Goal: Navigation & Orientation: Find specific page/section

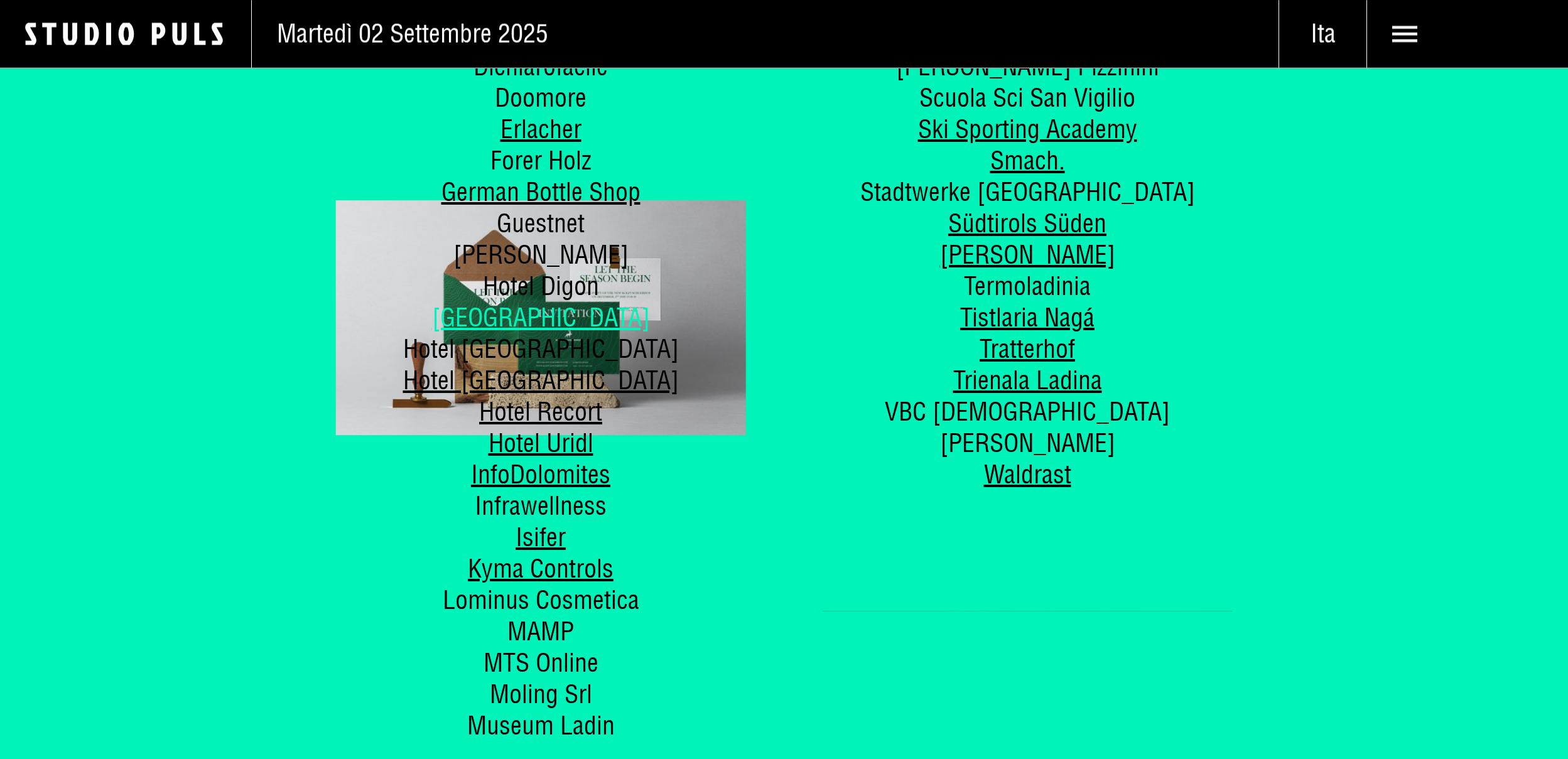
scroll to position [7218, 0]
click at [513, 317] on link "[GEOGRAPHIC_DATA]" at bounding box center [541, 317] width 218 height 32
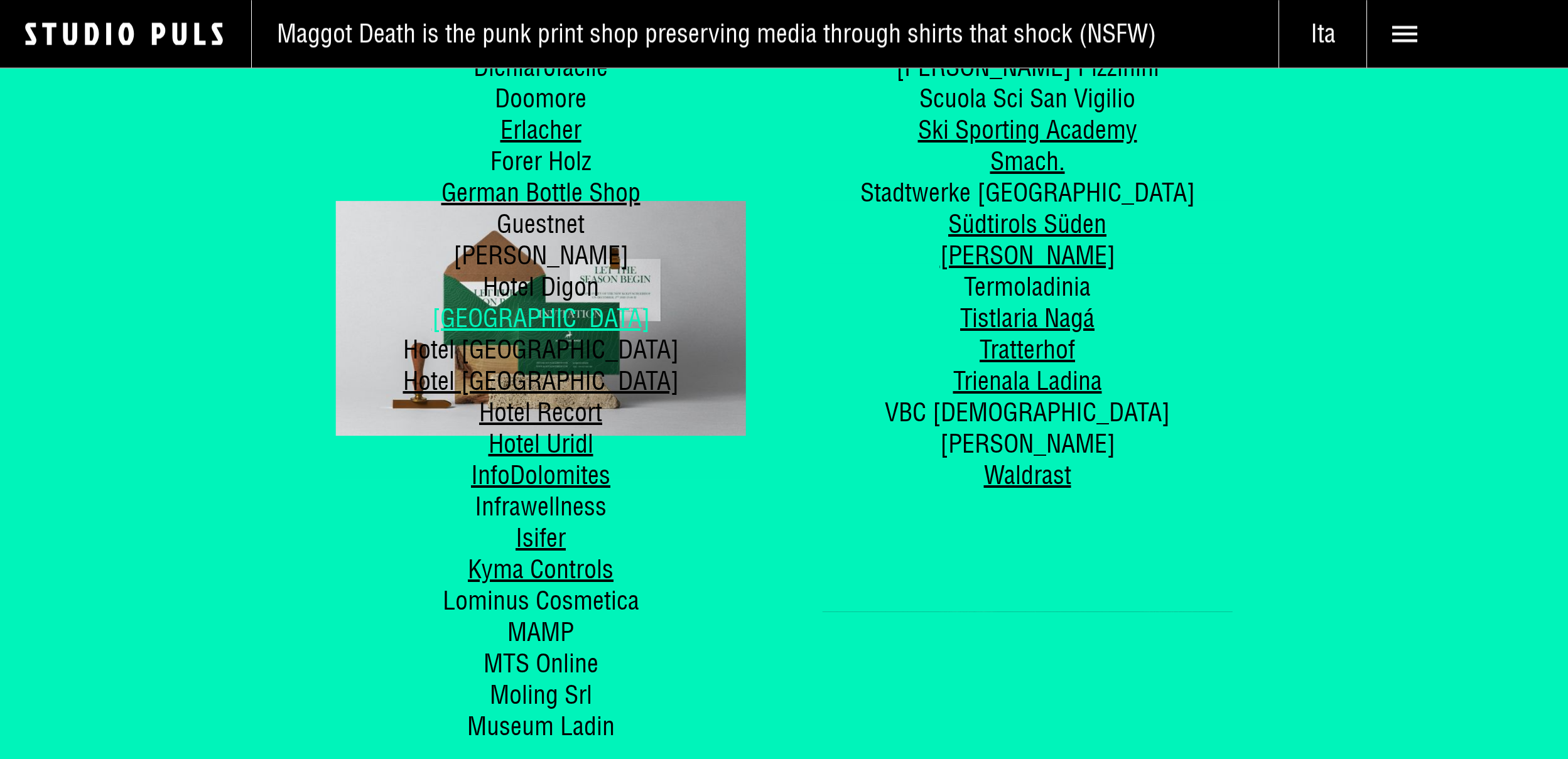
click at [512, 322] on link "[GEOGRAPHIC_DATA]" at bounding box center [541, 317] width 218 height 32
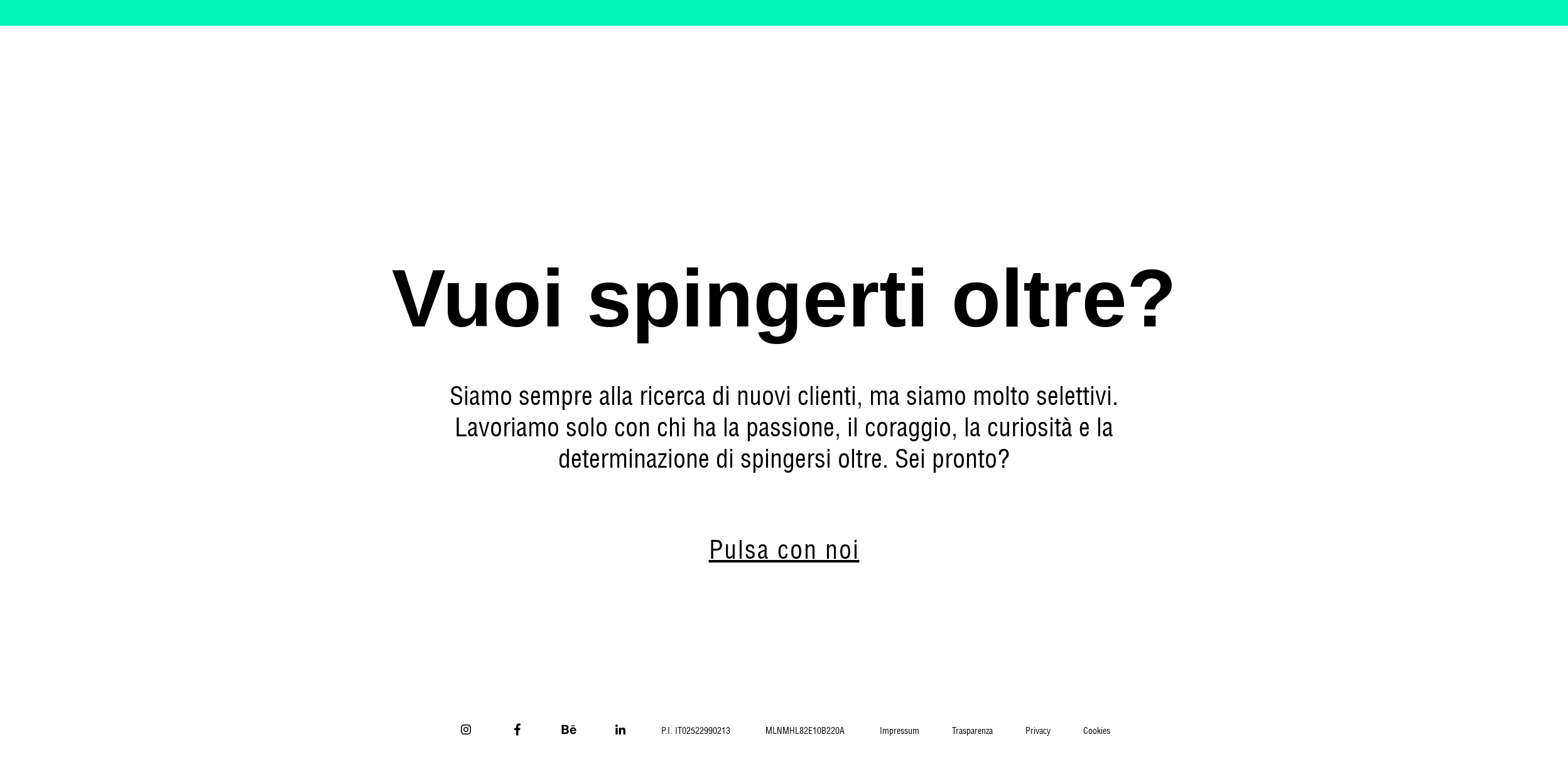
scroll to position [8593, 0]
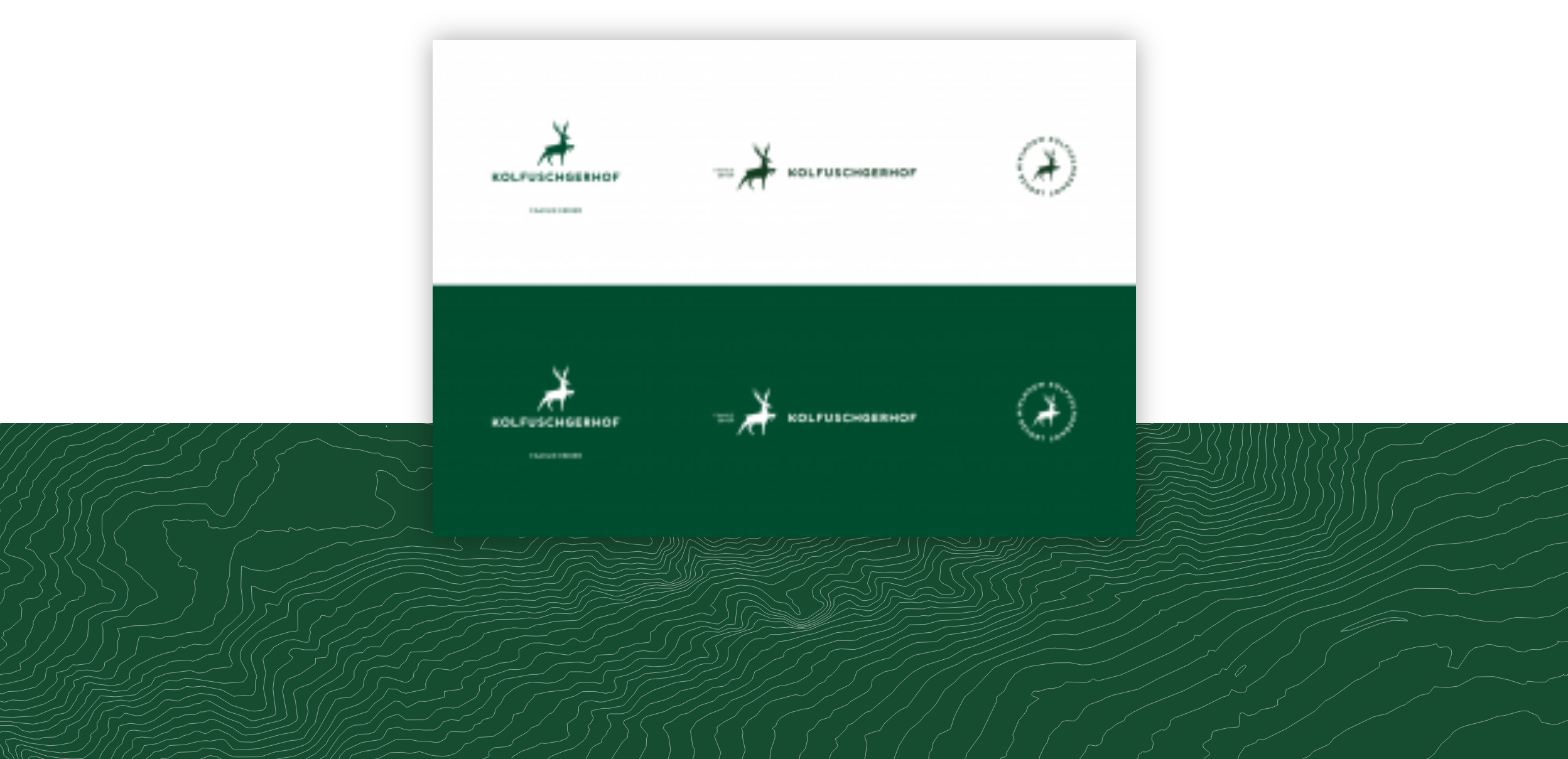
scroll to position [2937, 0]
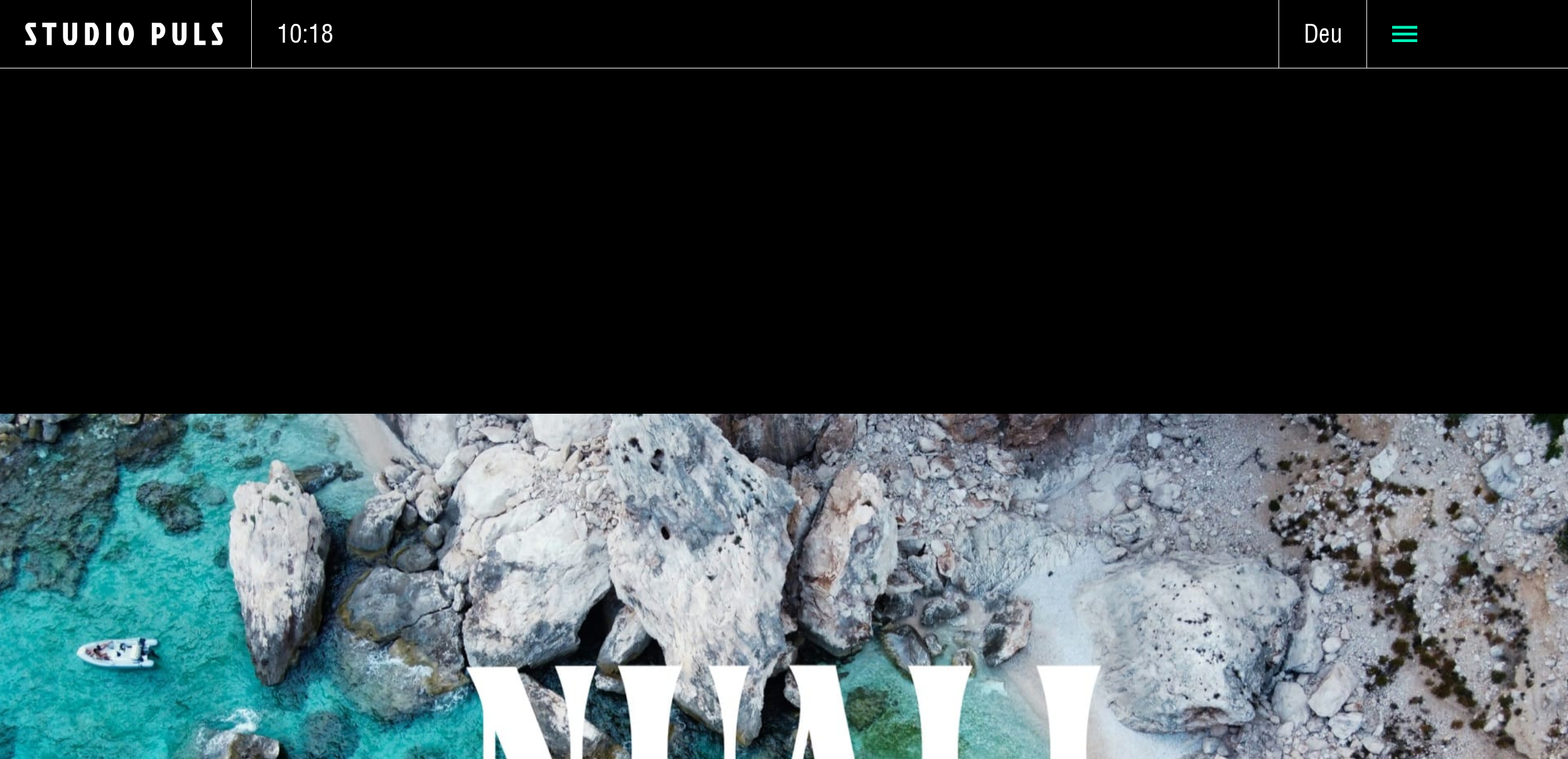
click at [1395, 28] on icon at bounding box center [1404, 34] width 25 height 25
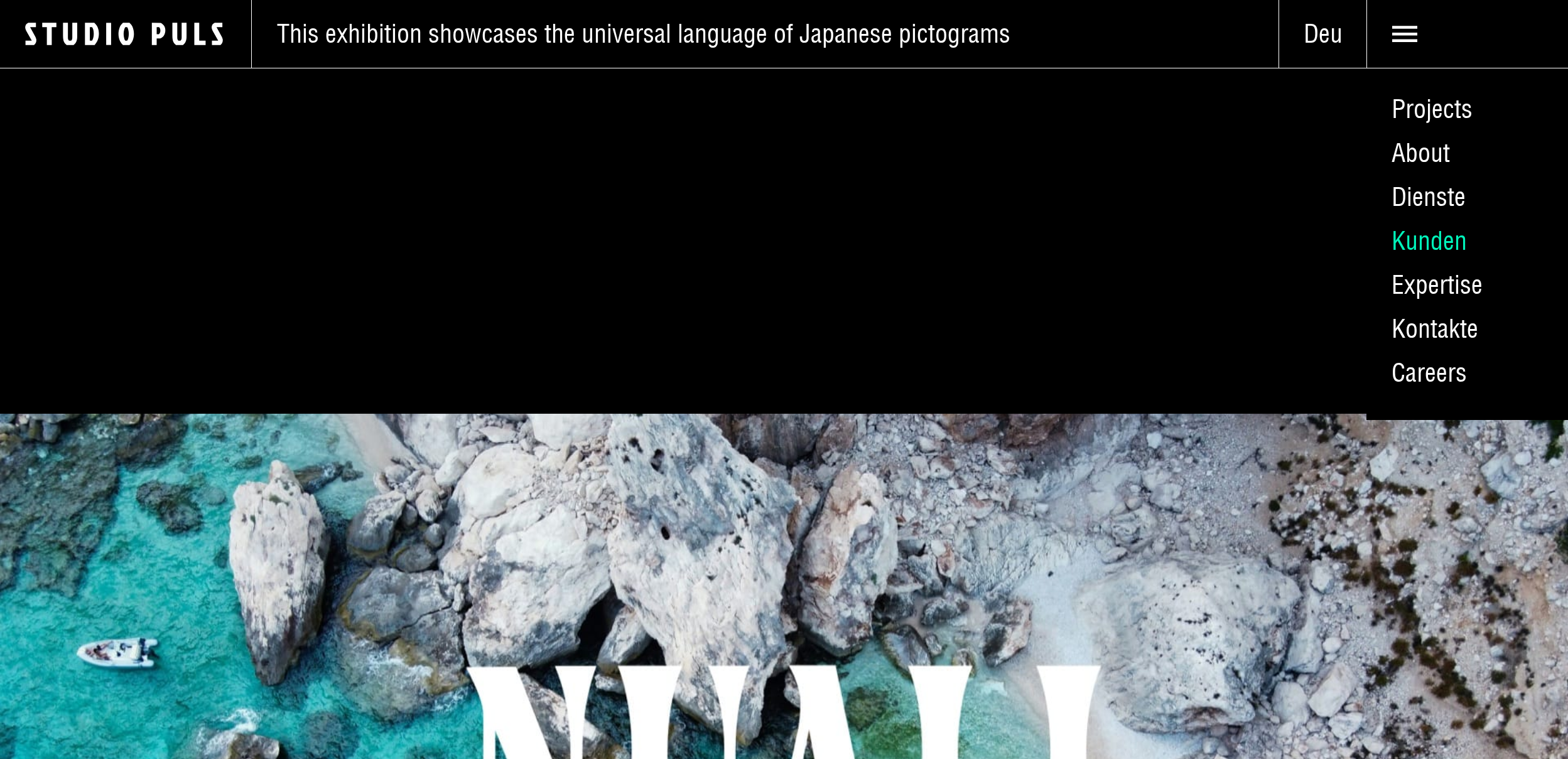
click at [1430, 236] on link "Kunden" at bounding box center [1467, 241] width 202 height 44
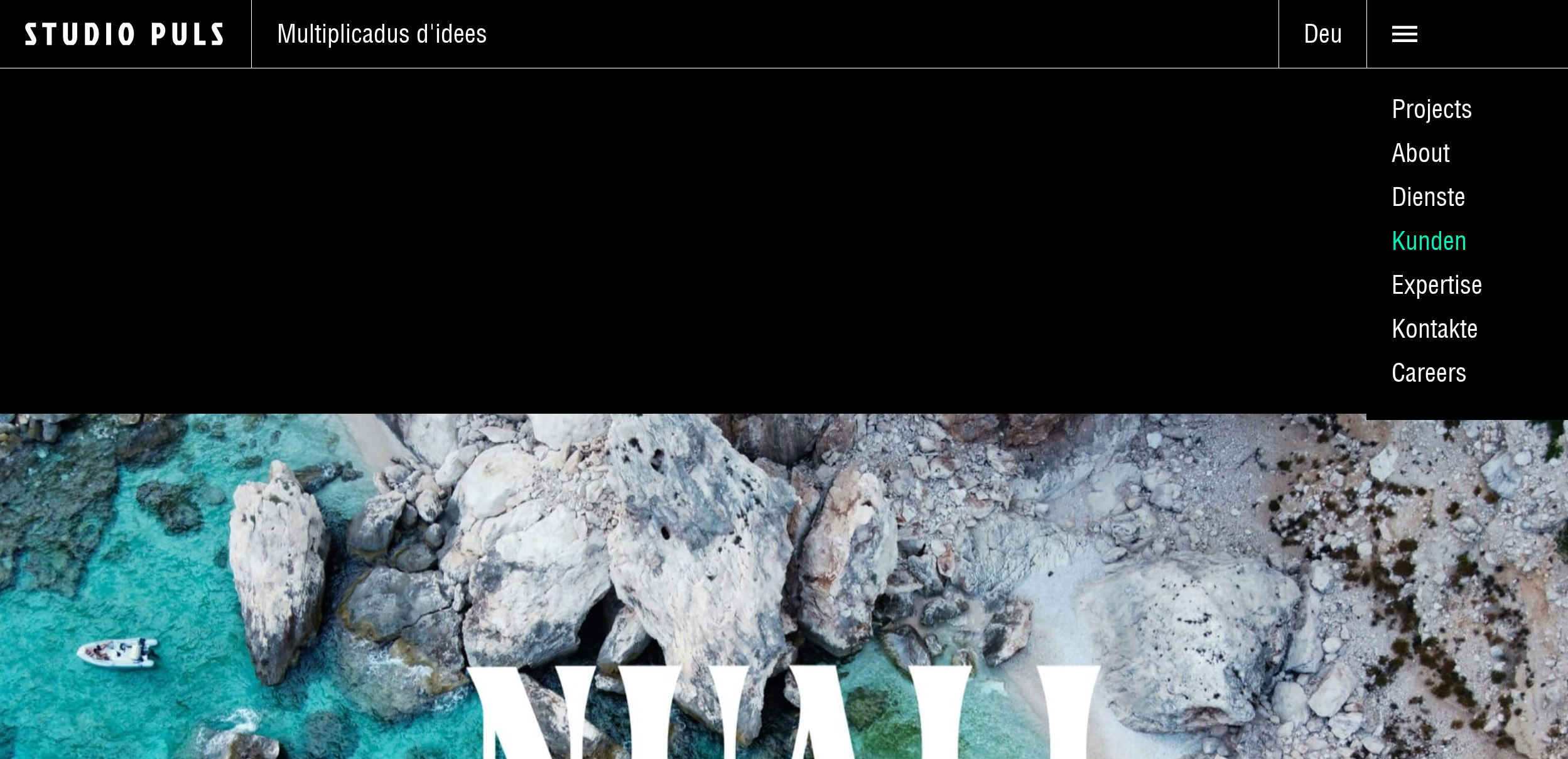
click at [1421, 233] on link "Kunden" at bounding box center [1467, 241] width 202 height 44
click at [1449, 241] on link "Kunden" at bounding box center [1467, 241] width 202 height 44
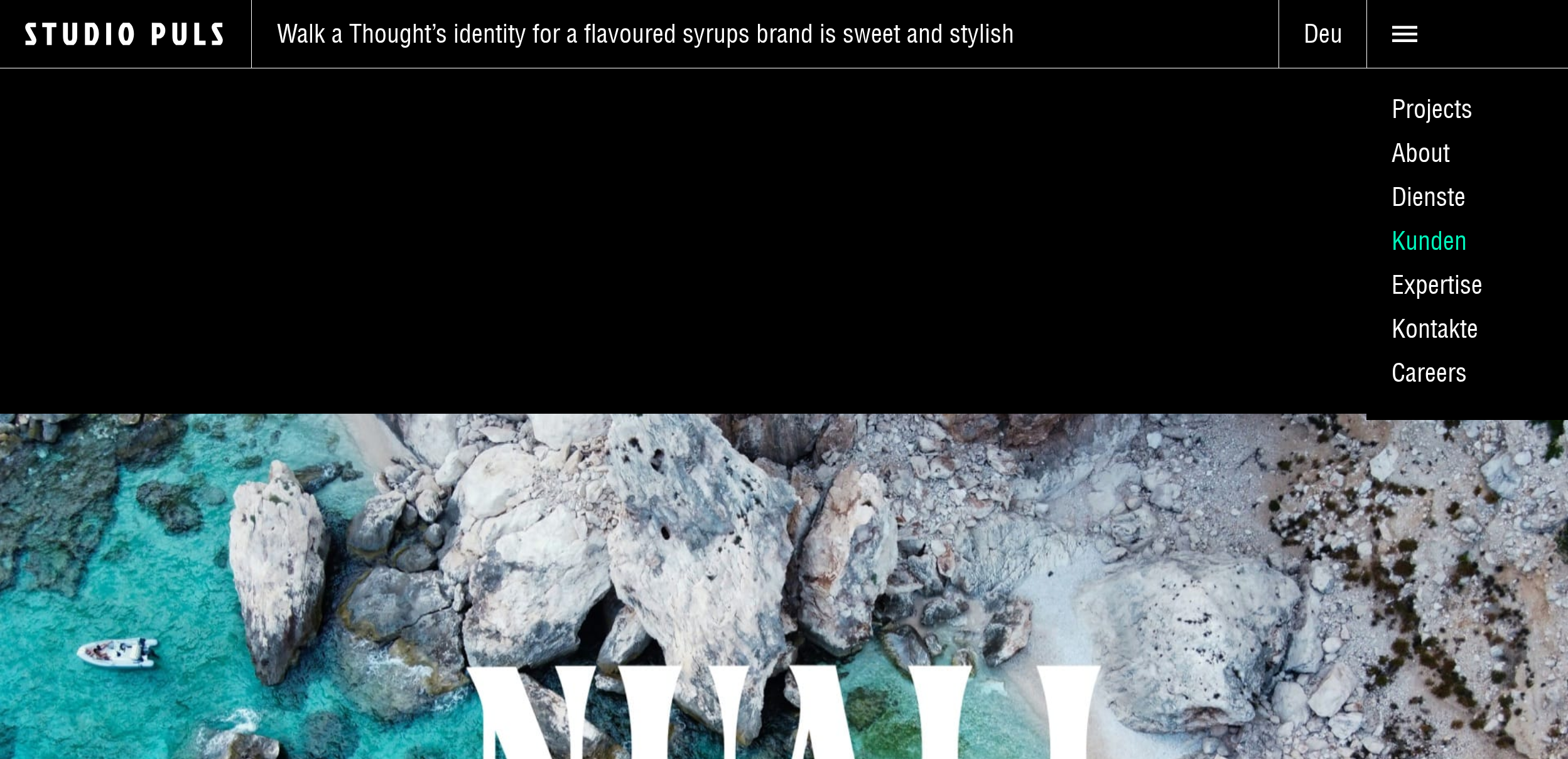
click at [1449, 241] on link "Kunden" at bounding box center [1467, 241] width 202 height 44
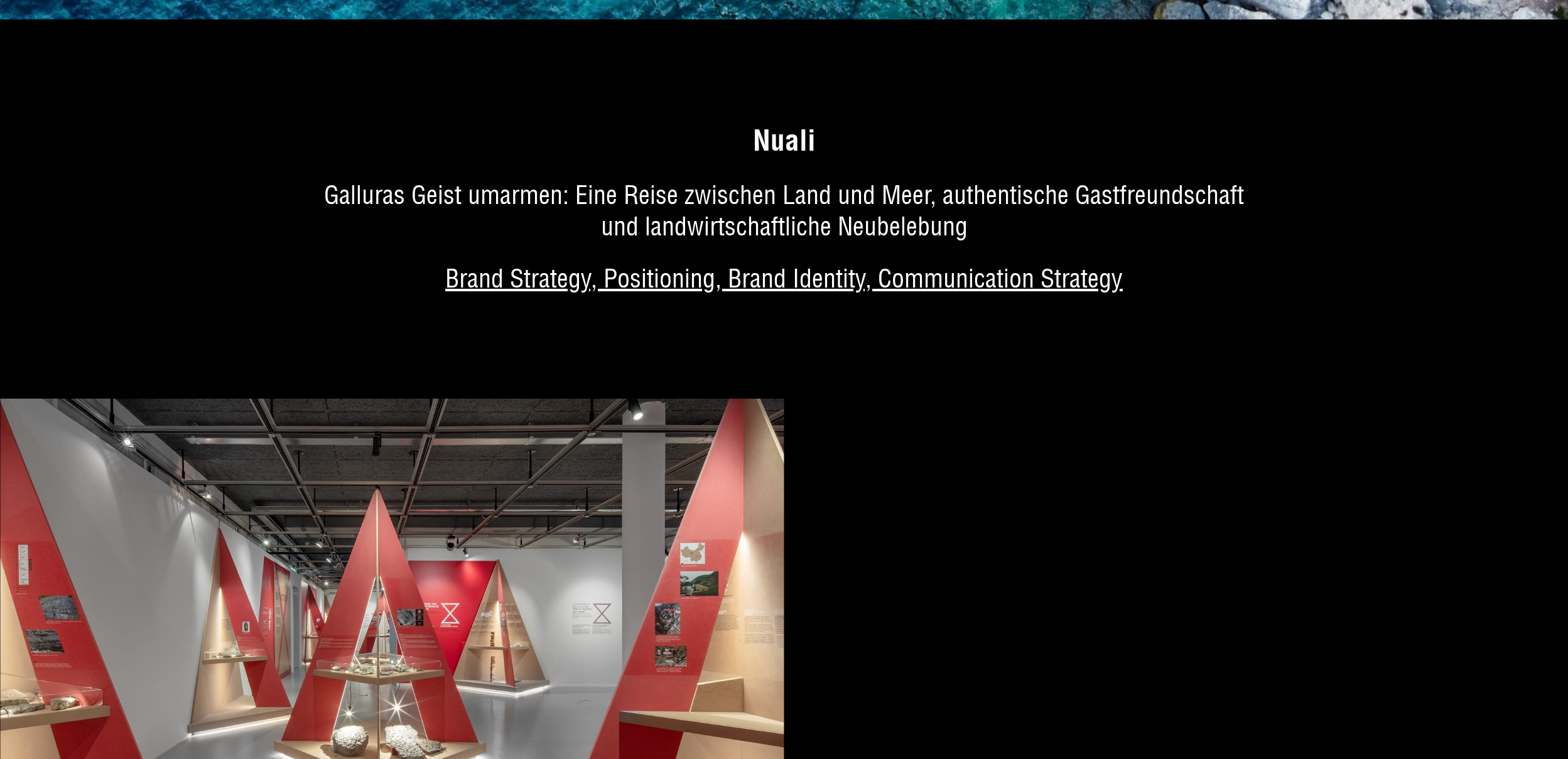
scroll to position [1155, 0]
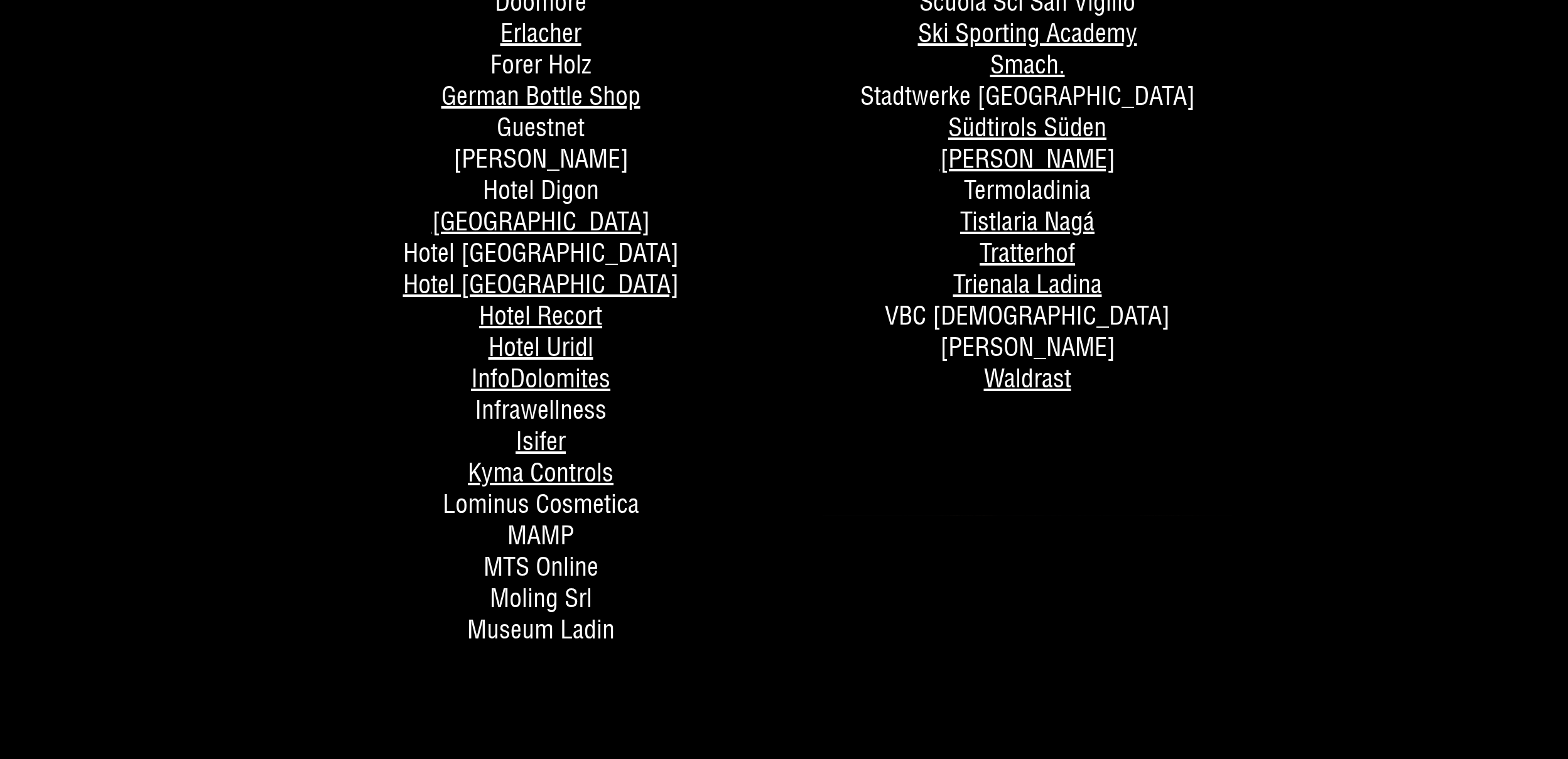
scroll to position [932, 0]
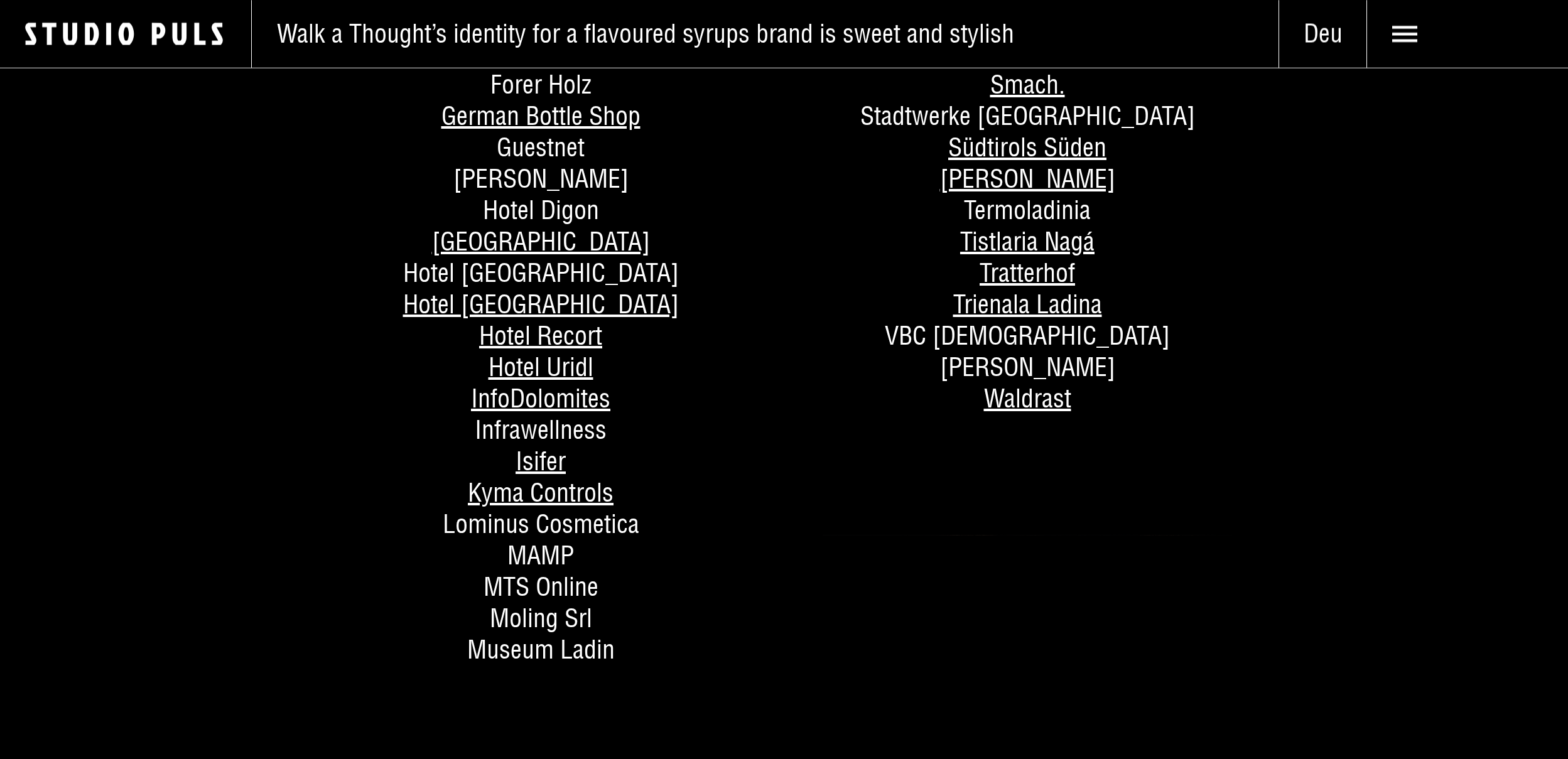
click at [510, 591] on span "MTS Online" at bounding box center [541, 586] width 115 height 32
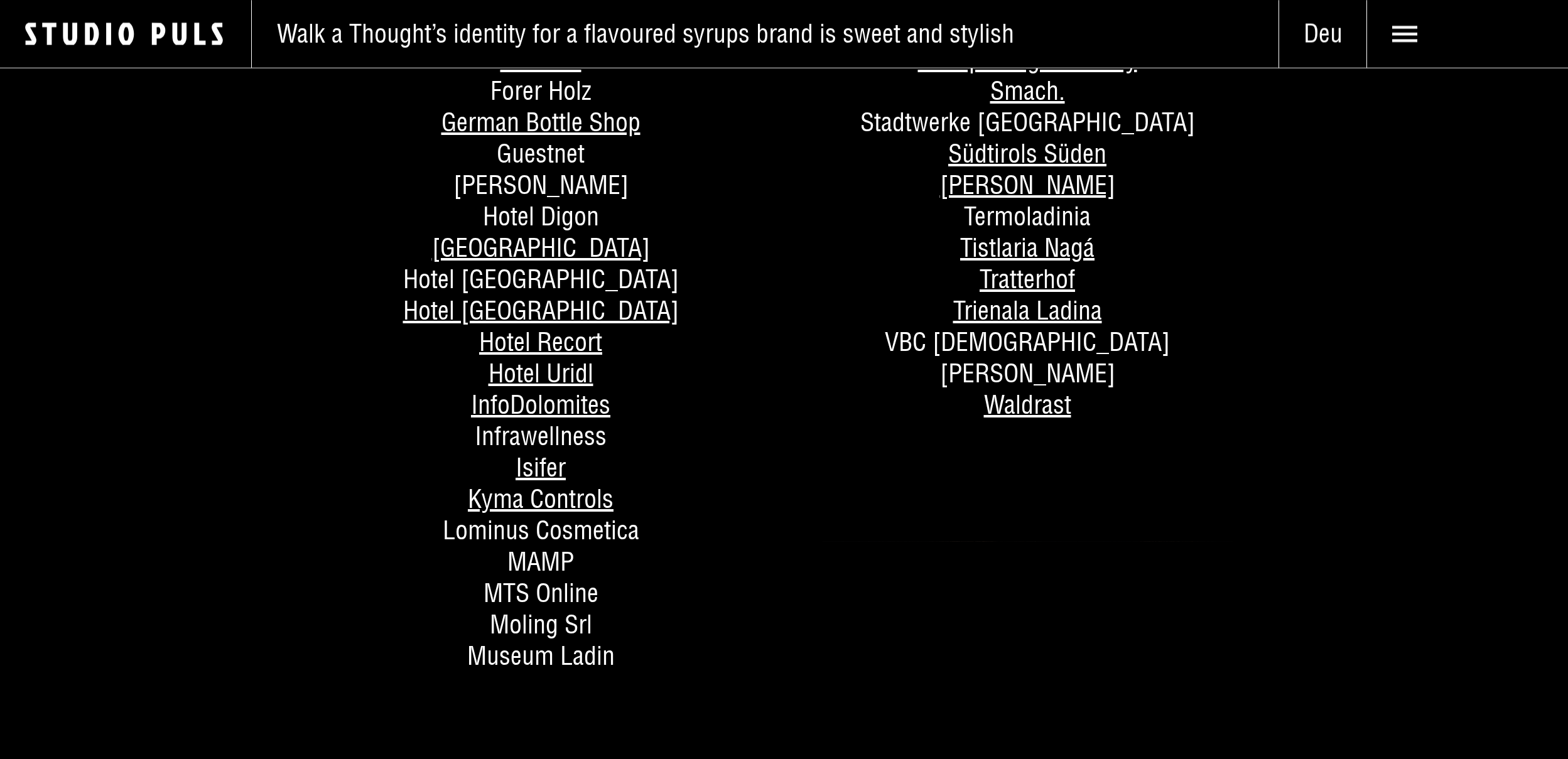
scroll to position [916, 0]
